Goal: Check status: Check status

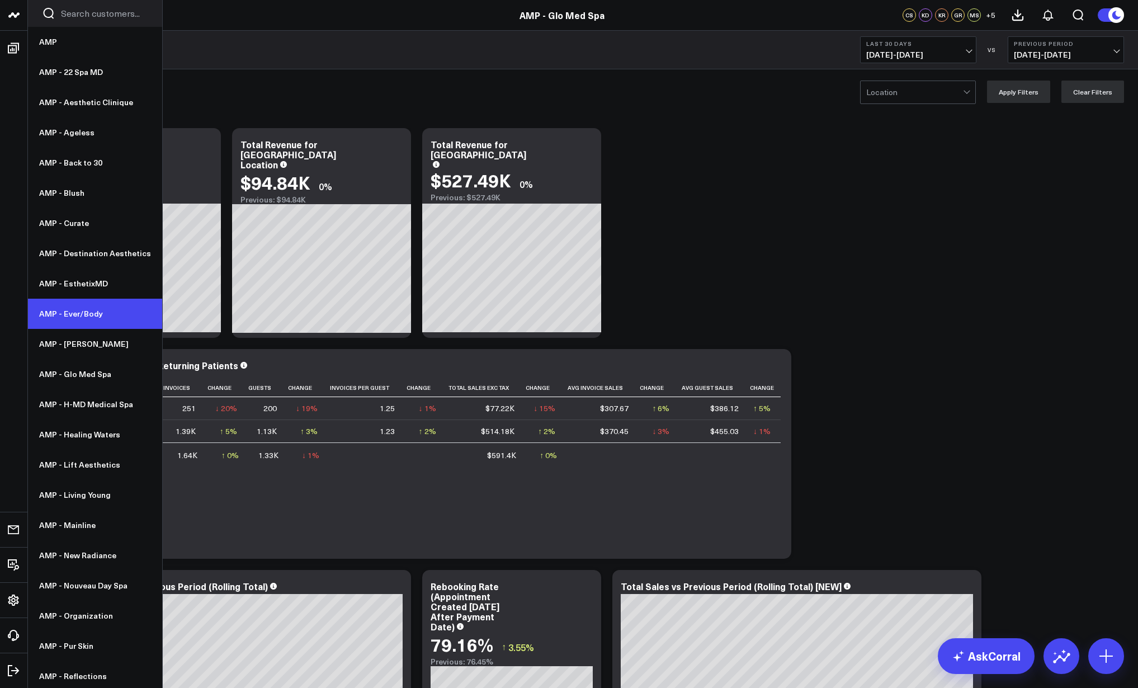
click at [75, 313] on link "AMP - Ever/Body" at bounding box center [95, 314] width 134 height 30
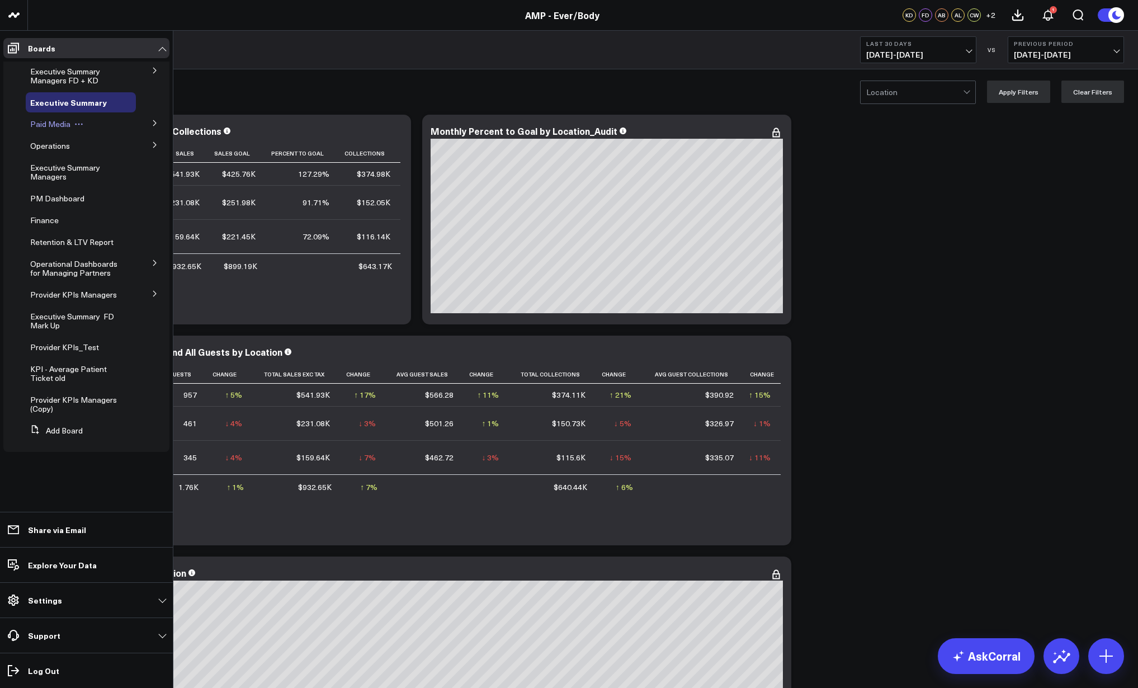
click at [53, 127] on span "Paid Media" at bounding box center [50, 124] width 40 height 11
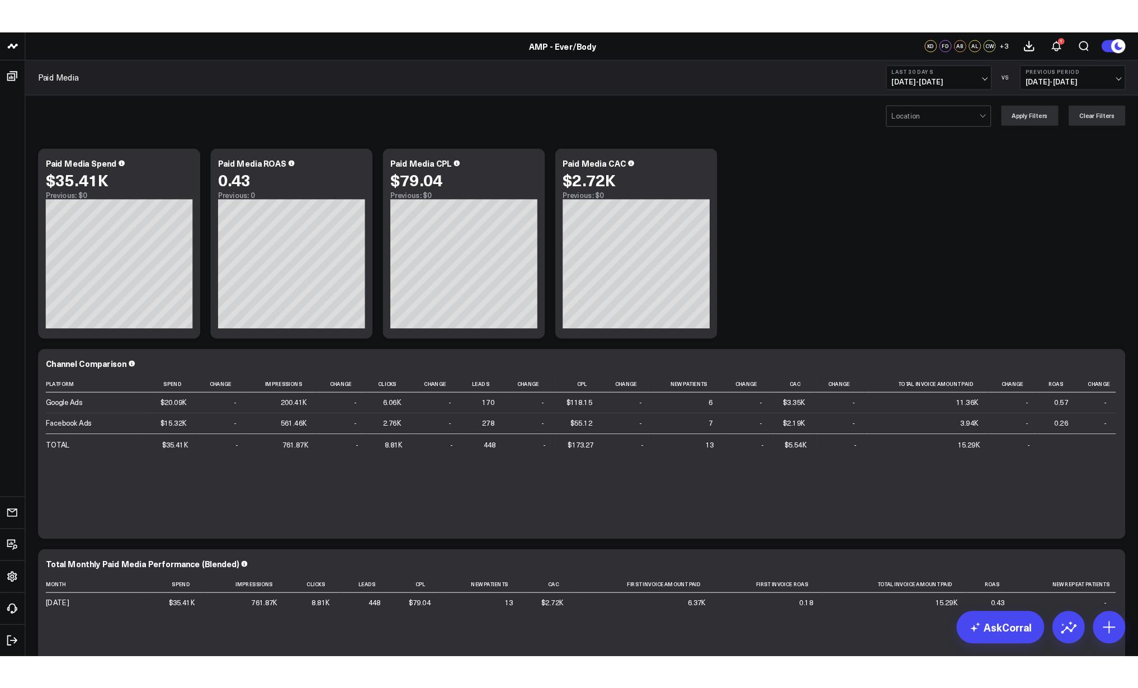
scroll to position [2, 0]
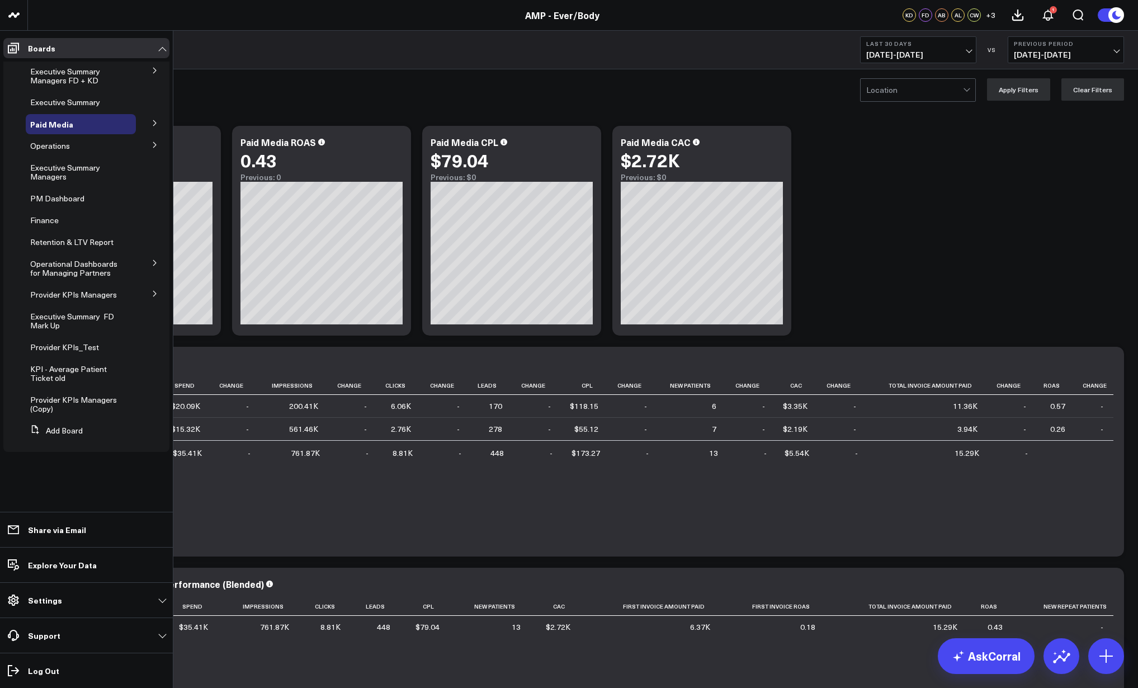
click at [154, 125] on icon at bounding box center [155, 123] width 7 height 7
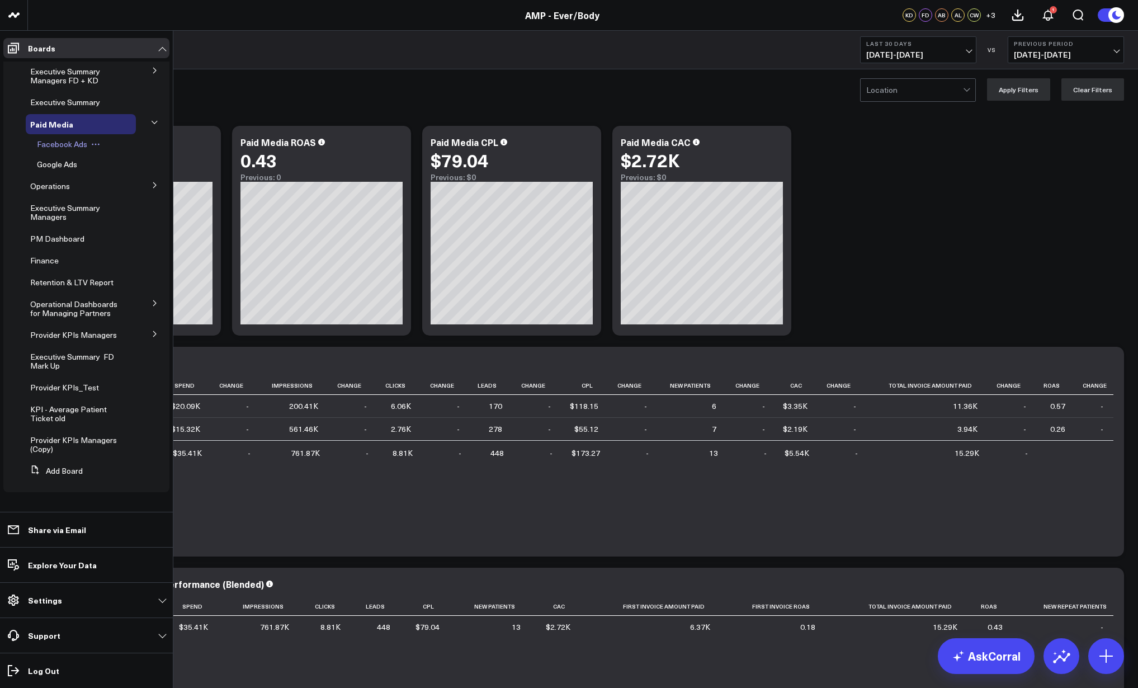
click at [79, 142] on span "Facebook Ads" at bounding box center [62, 144] width 50 height 11
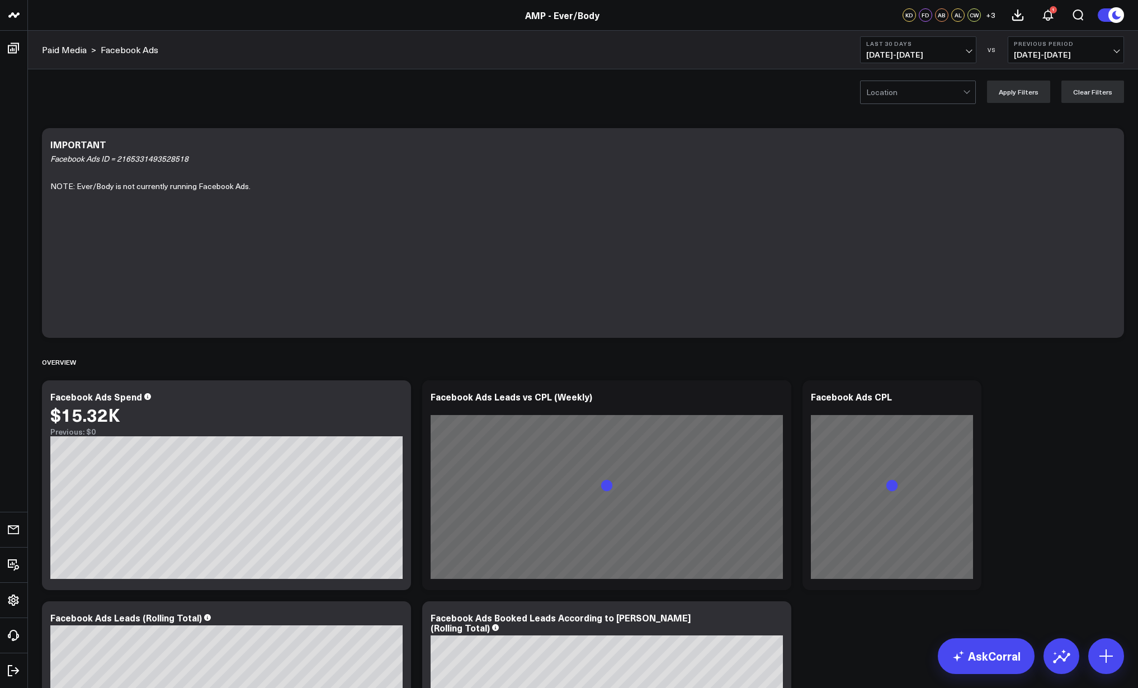
click at [932, 55] on span "[DATE] - [DATE]" at bounding box center [919, 54] width 104 height 9
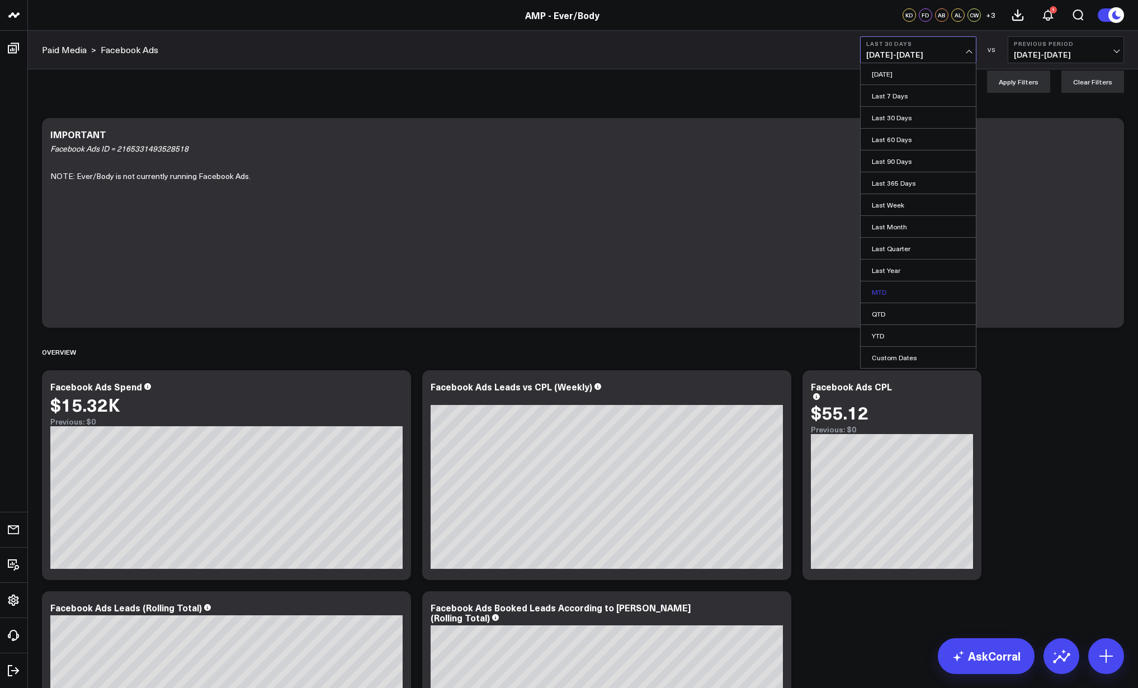
scroll to position [15, 0]
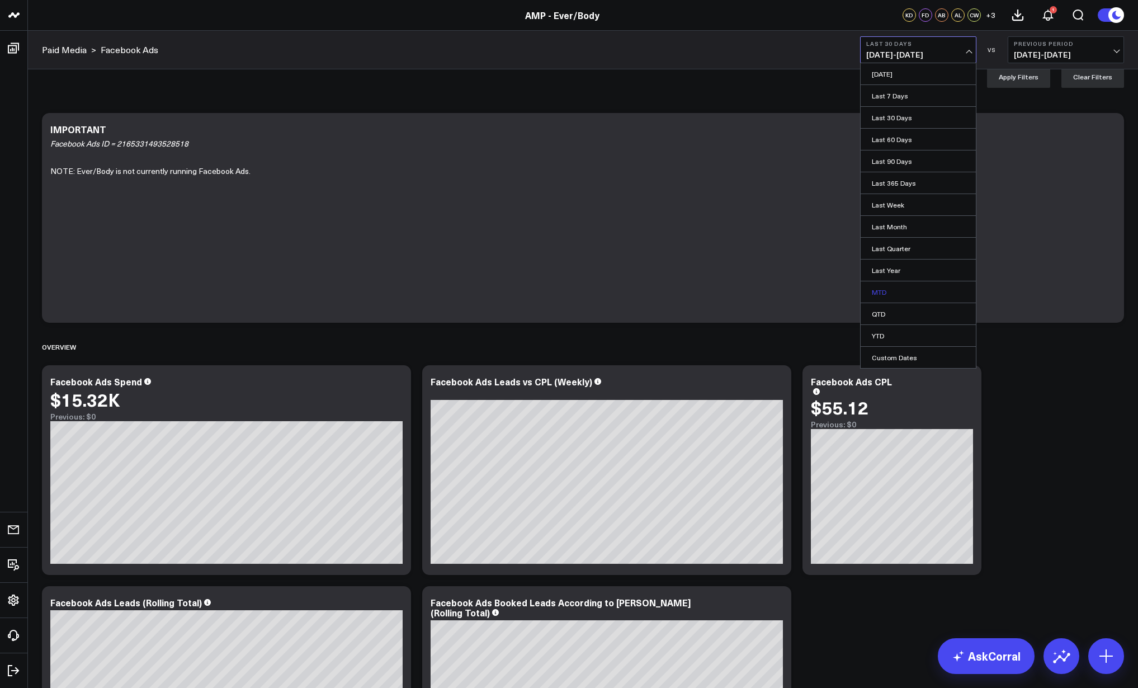
click at [898, 290] on link "MTD" at bounding box center [918, 291] width 115 height 21
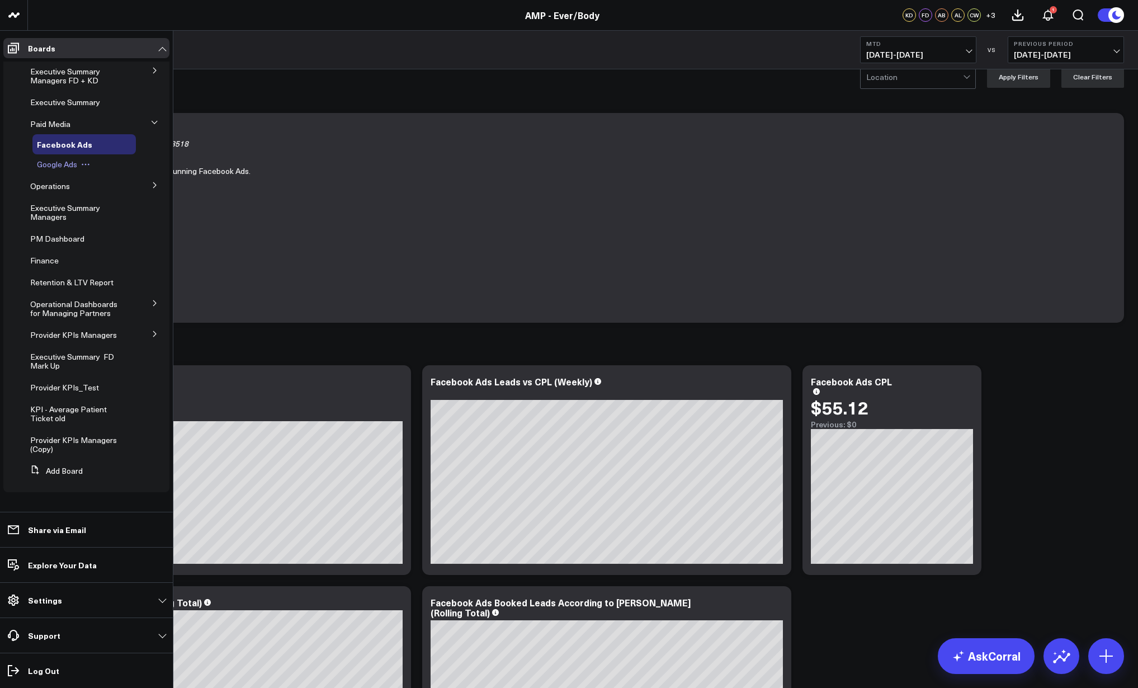
click at [79, 168] on button at bounding box center [85, 164] width 17 height 9
click at [59, 166] on span "Google Ads" at bounding box center [57, 164] width 40 height 11
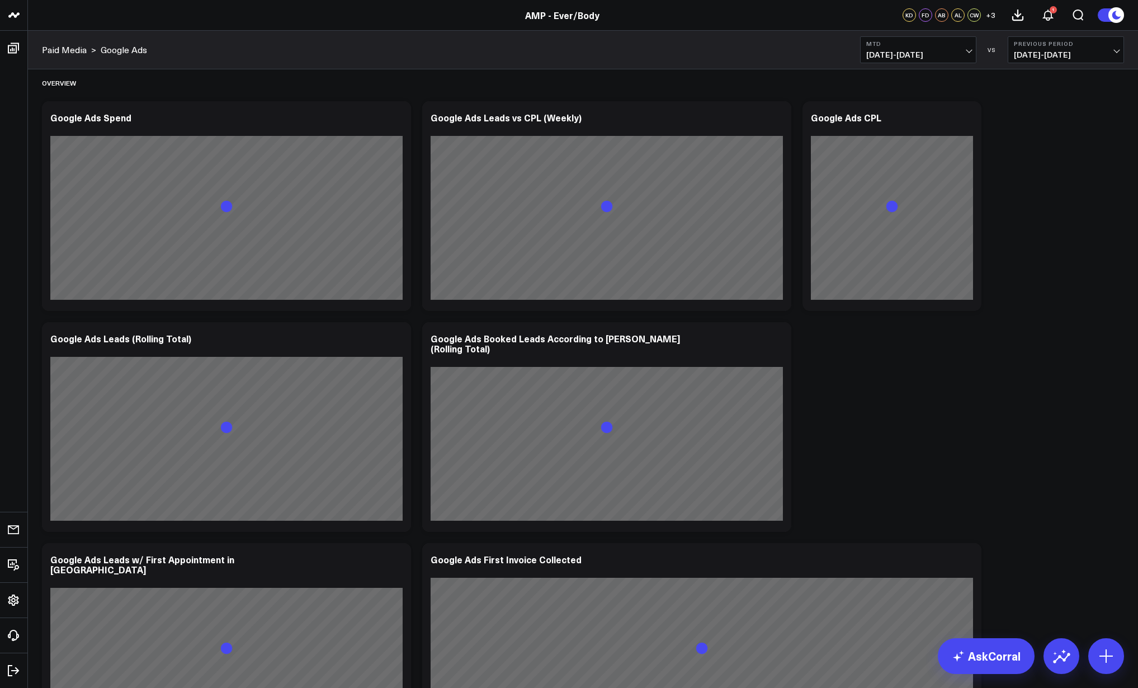
scroll to position [689, 0]
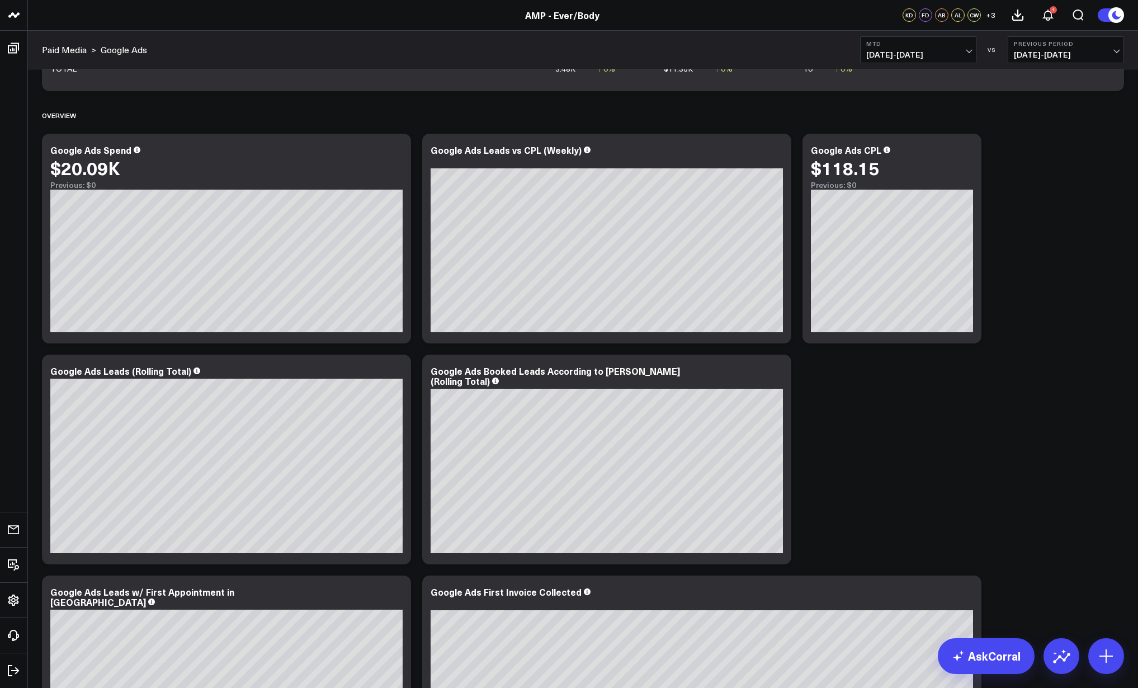
click at [967, 50] on span "[DATE] - [DATE]" at bounding box center [919, 54] width 104 height 9
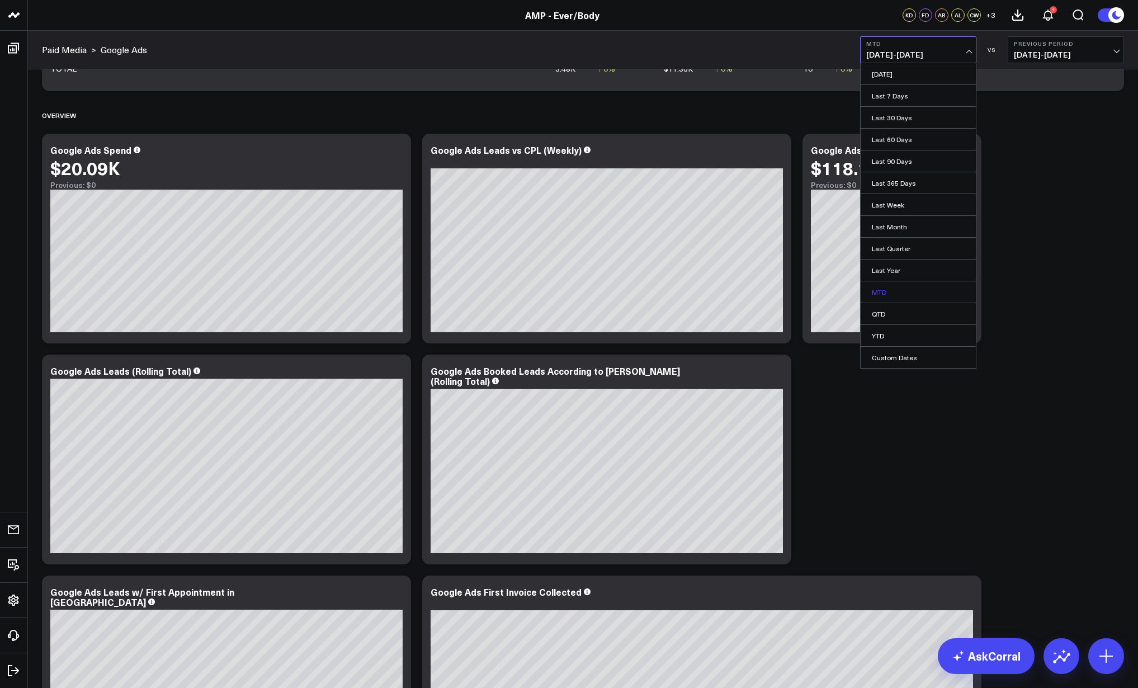
click at [904, 297] on link "MTD" at bounding box center [918, 291] width 115 height 21
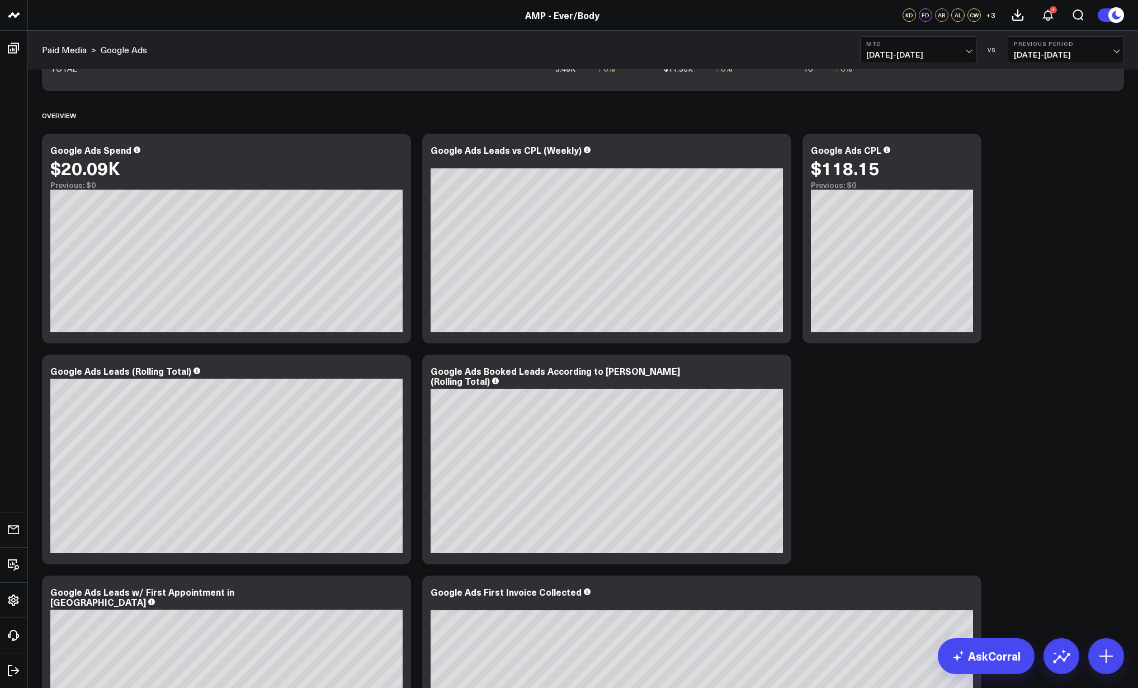
click at [1072, 52] on span "[DATE] - [DATE]" at bounding box center [1066, 54] width 104 height 9
click at [1047, 138] on link "No Comparison" at bounding box center [1066, 139] width 115 height 21
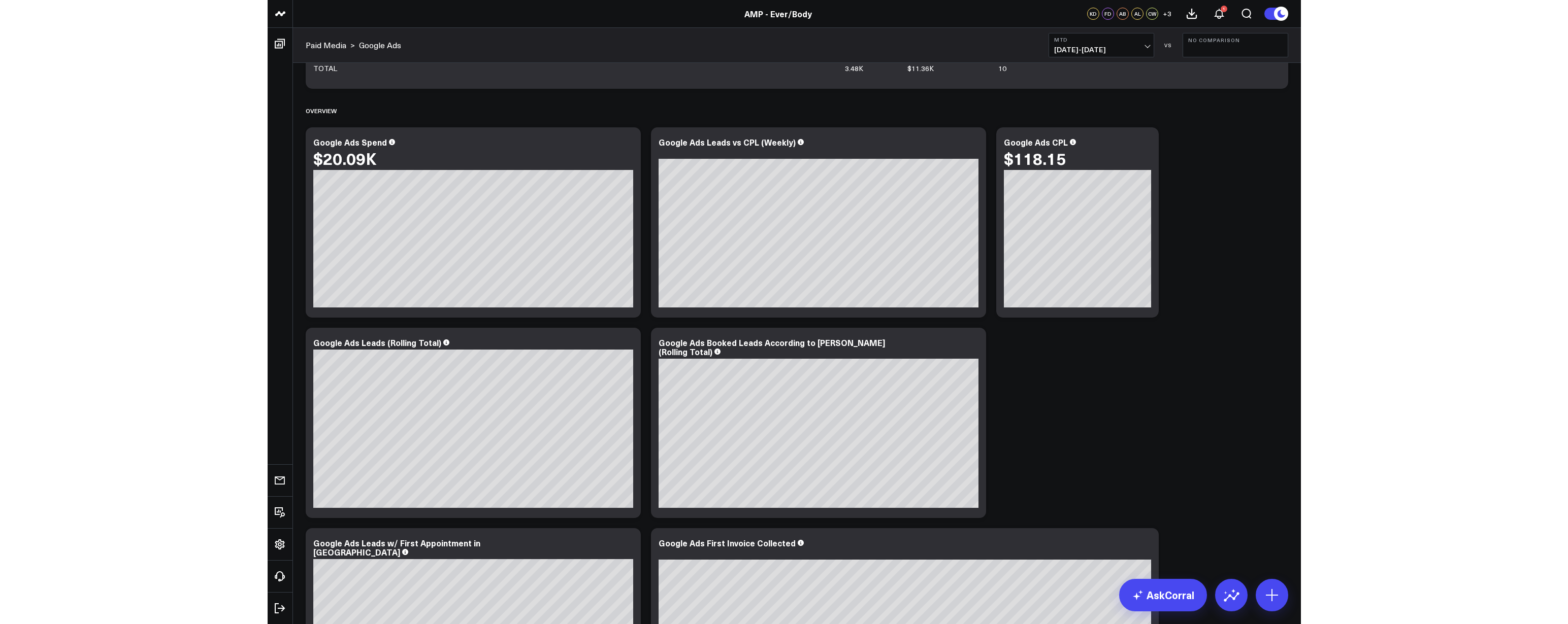
scroll to position [607, 0]
